Goal: Task Accomplishment & Management: Use online tool/utility

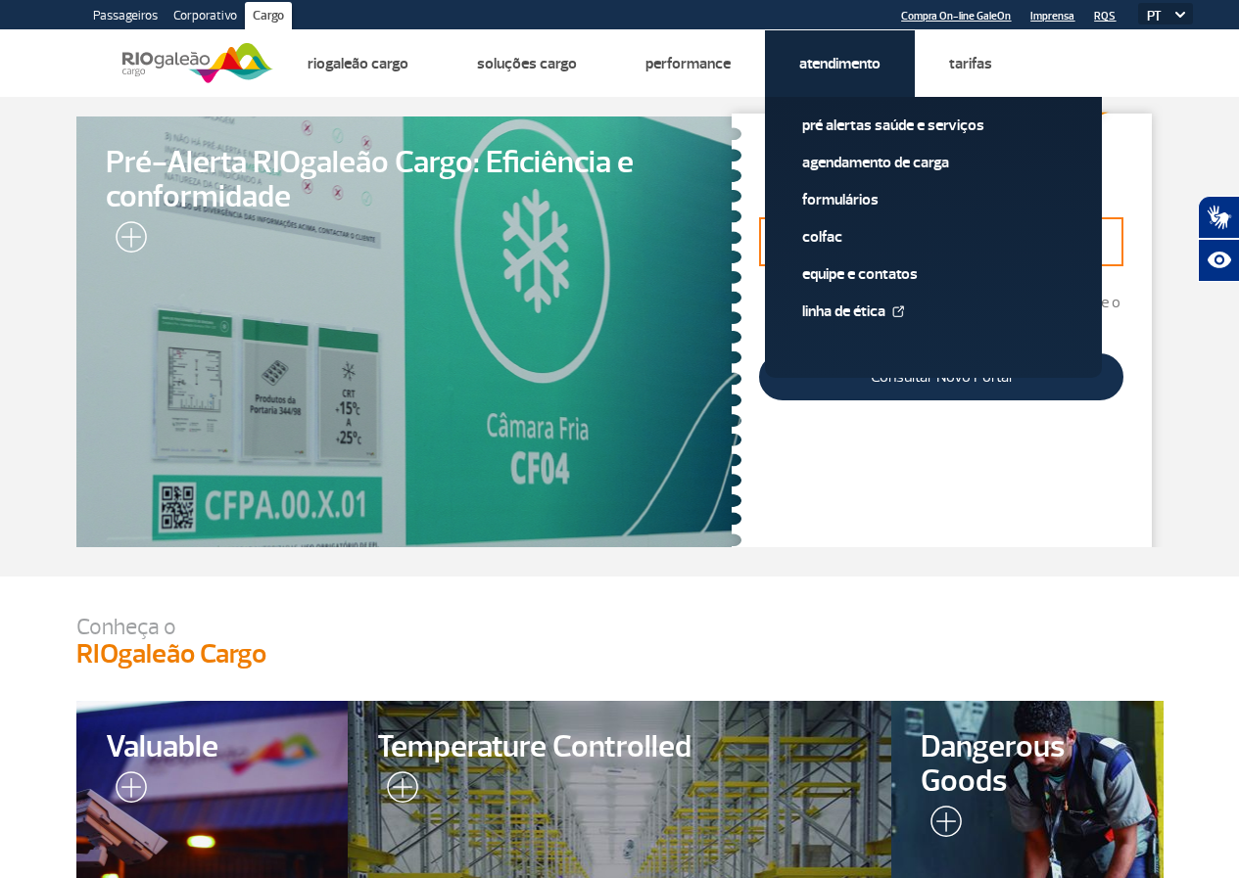
click at [825, 68] on link "Atendimento" at bounding box center [839, 64] width 81 height 20
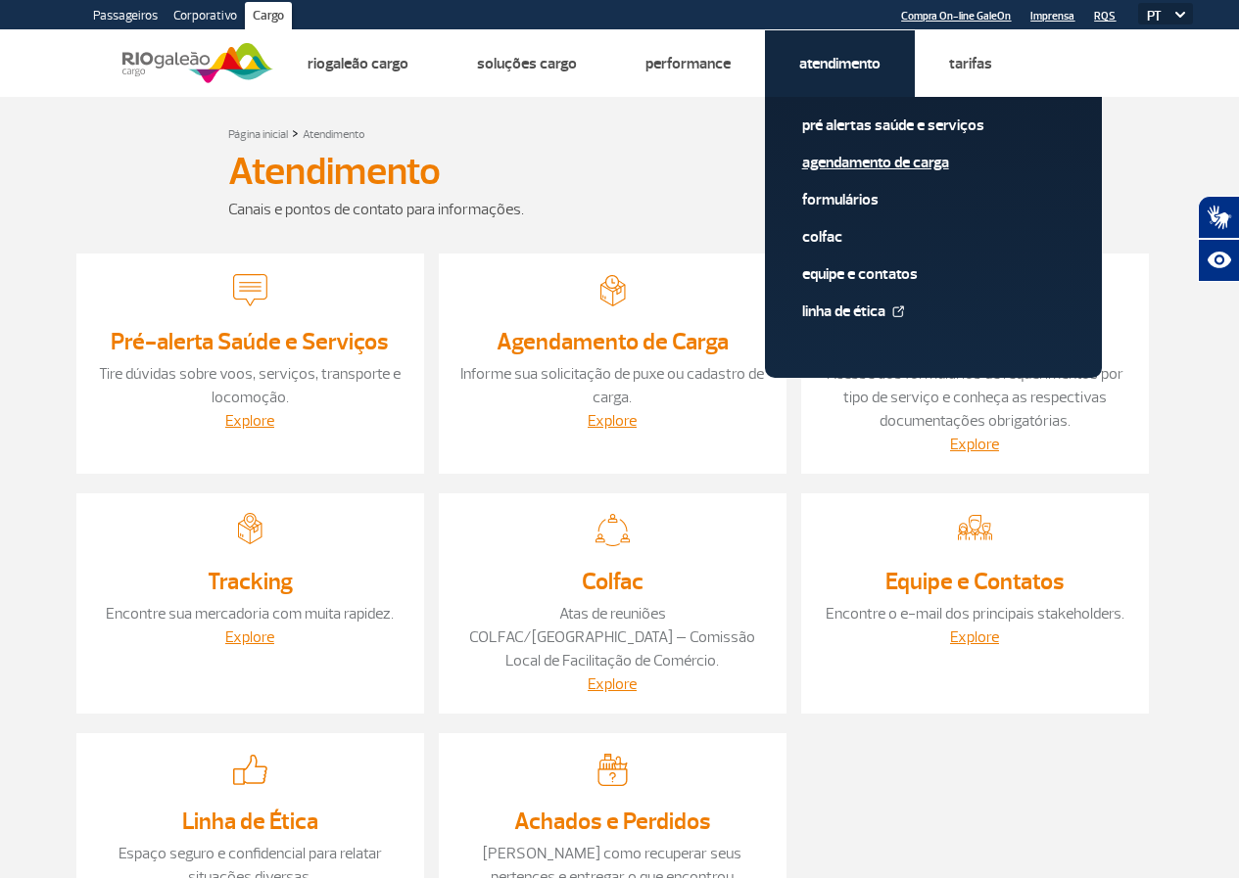
click at [862, 162] on link "Agendamento de Carga" at bounding box center [933, 163] width 262 height 22
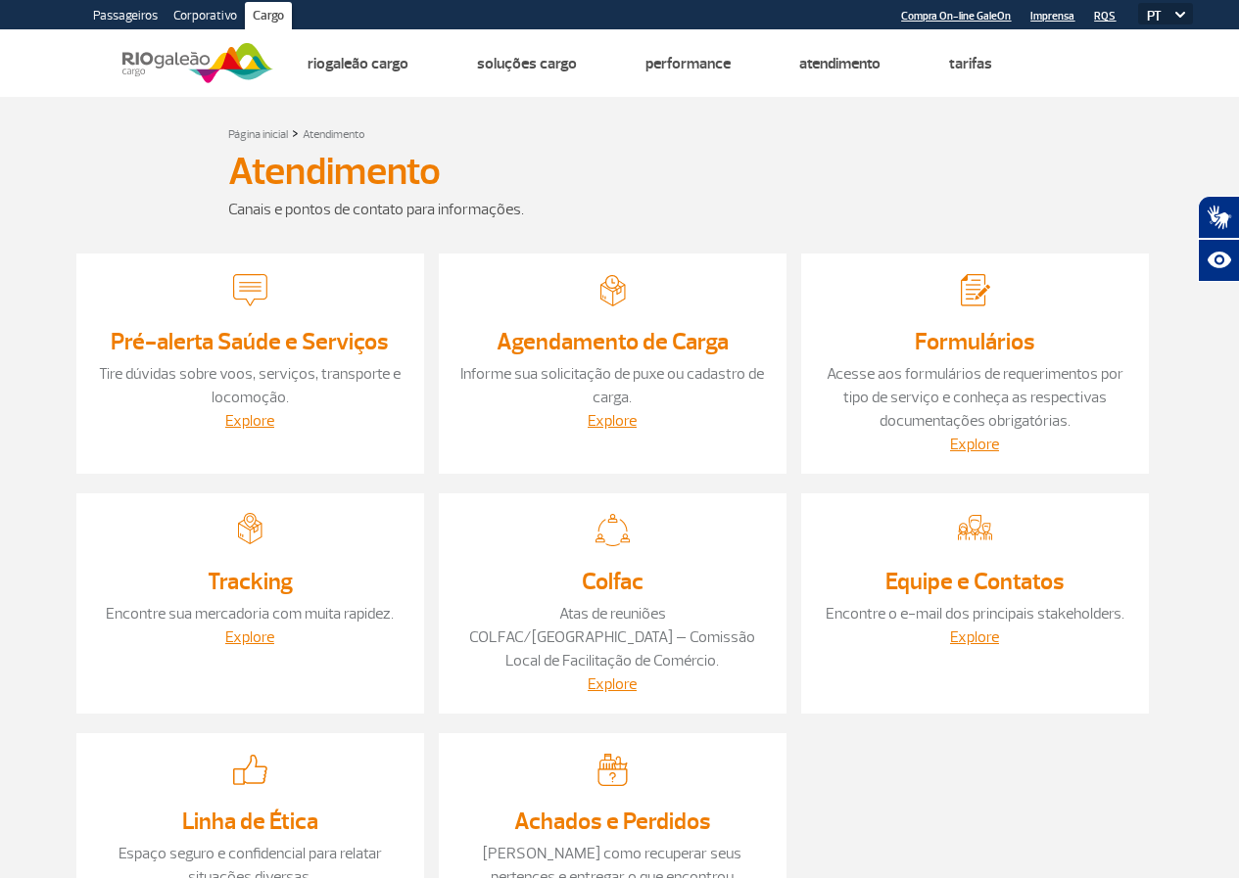
click at [646, 374] on link "Informe sua solicitação de puxe ou cadastro de carga." at bounding box center [612, 385] width 304 height 43
click at [672, 411] on div "Explore" at bounding box center [612, 421] width 308 height 24
click at [635, 364] on link "Informe sua solicitação de puxe ou cadastro de carga." at bounding box center [612, 385] width 304 height 43
click at [547, 398] on p "Informe sua solicitação de puxe ou cadastro de carga." at bounding box center [612, 385] width 308 height 47
click at [644, 385] on p "Informe sua solicitação de puxe ou cadastro de carga." at bounding box center [612, 385] width 308 height 47
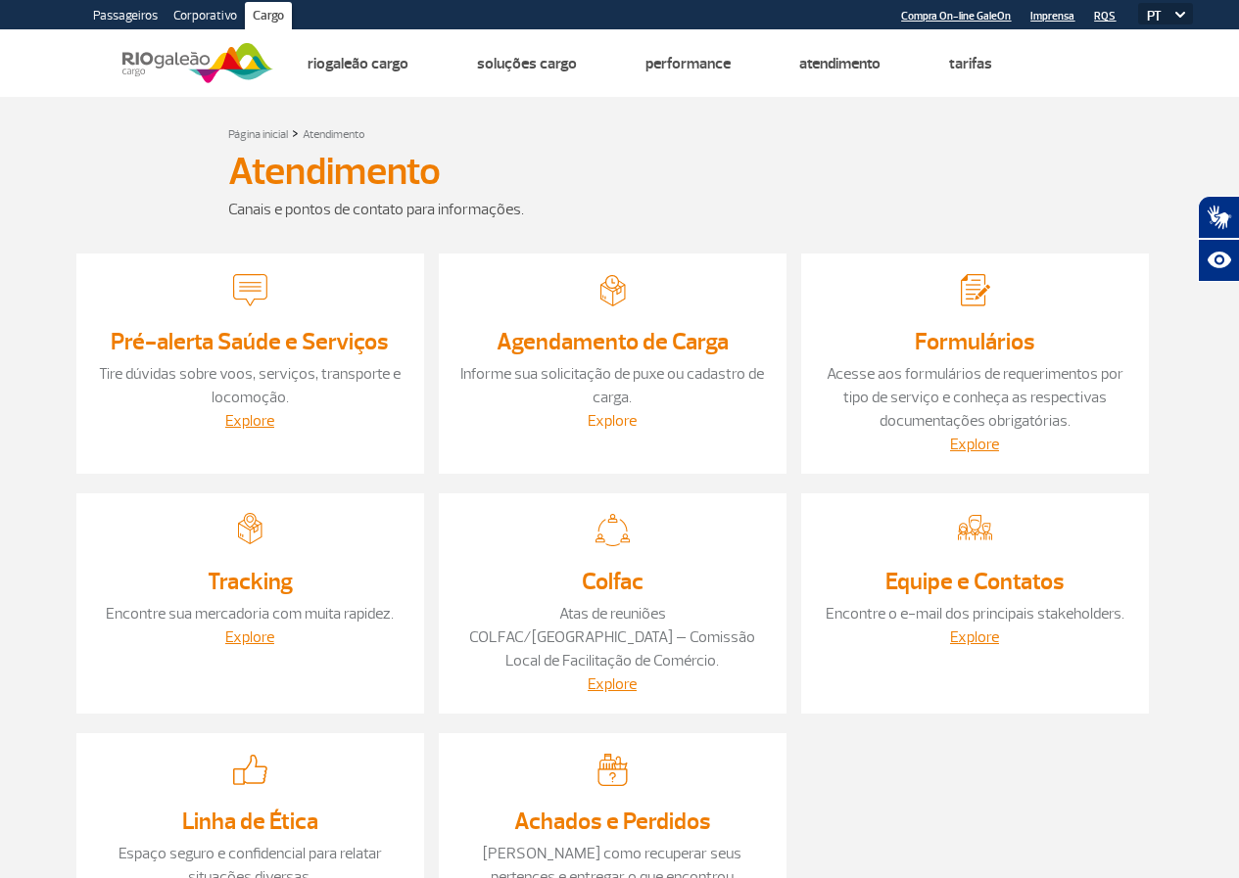
click at [633, 411] on link "Explore" at bounding box center [612, 421] width 49 height 20
click at [658, 425] on div "Explore" at bounding box center [612, 421] width 308 height 24
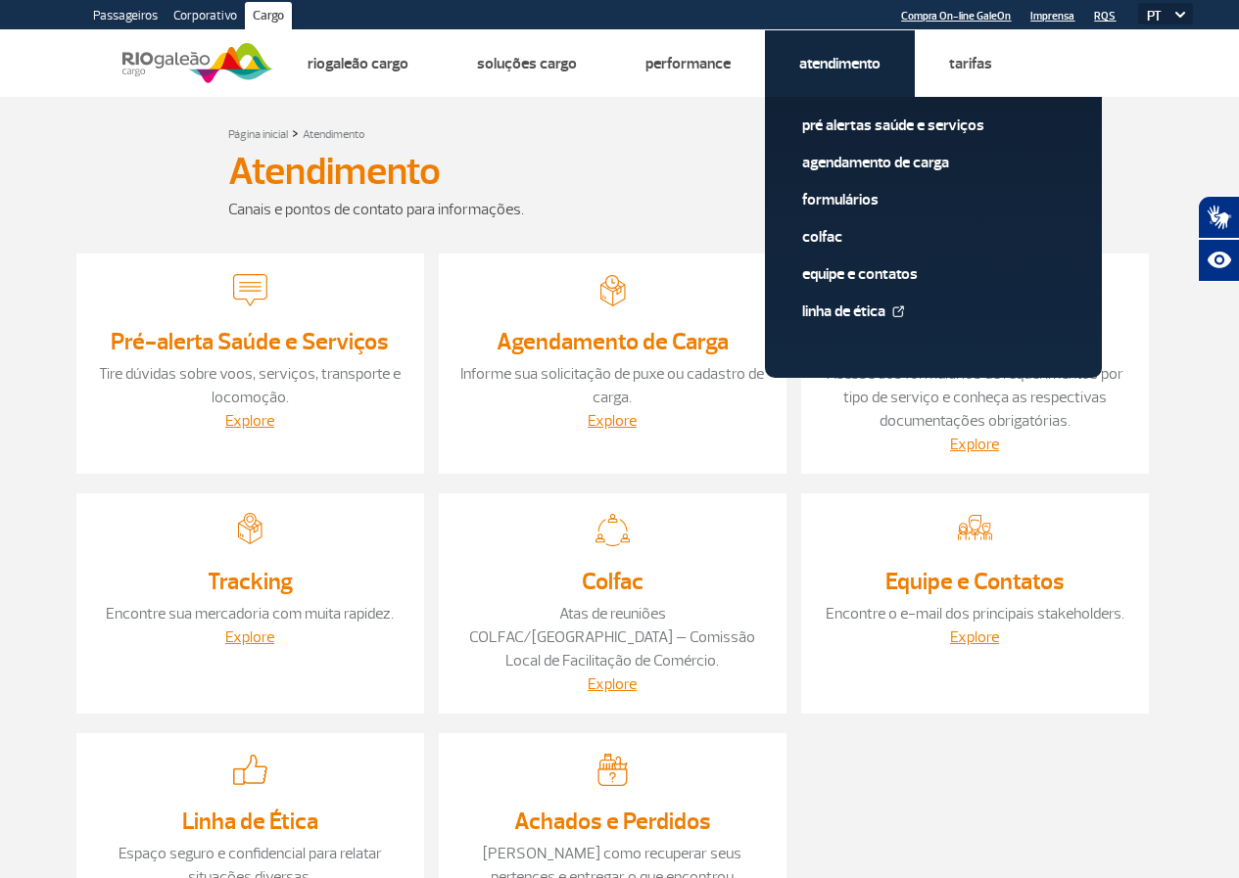
click at [823, 57] on link "Atendimento" at bounding box center [839, 64] width 81 height 20
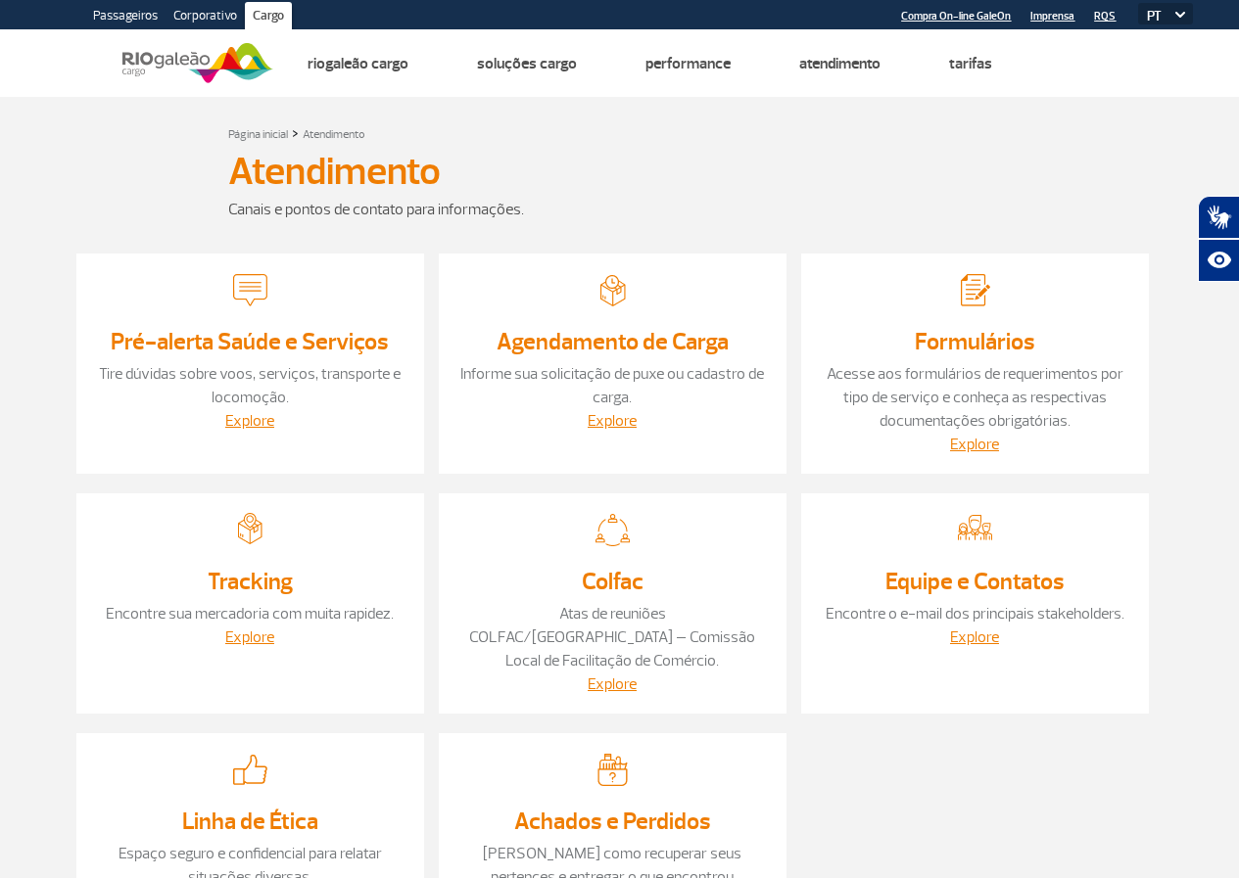
drag, startPoint x: 706, startPoint y: 356, endPoint x: 703, endPoint y: 366, distance: 10.2
click at [706, 363] on div "Agendamento de Carga Informe sua solicitação de puxe ou cadastro de carga. Expl…" at bounding box center [613, 364] width 348 height 220
click at [651, 409] on div "Explore" at bounding box center [612, 421] width 308 height 24
click at [622, 424] on link "Explore" at bounding box center [612, 421] width 49 height 20
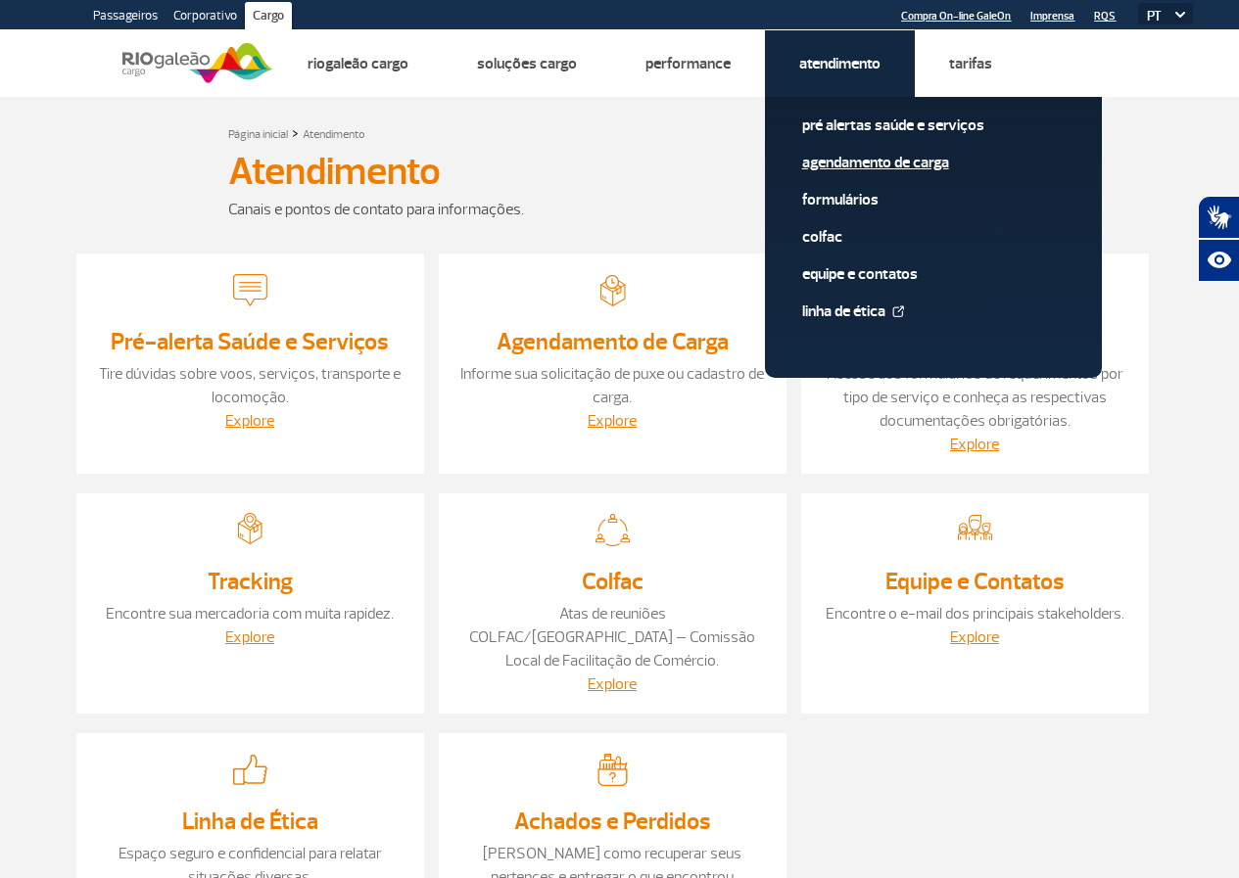
click at [862, 163] on link "Agendamento de Carga" at bounding box center [933, 163] width 262 height 22
